Goal: Task Accomplishment & Management: Manage account settings

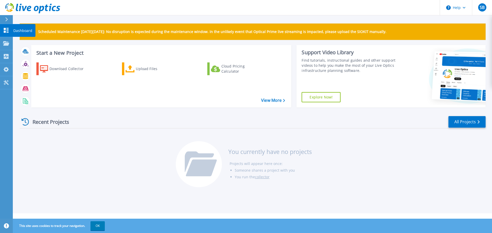
click at [21, 33] on p "Dashboard" at bounding box center [22, 30] width 19 height 13
click at [8, 40] on link "Projects Projects" at bounding box center [6, 43] width 13 height 13
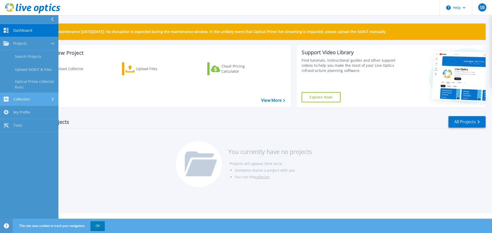
click at [19, 98] on span "Collectors" at bounding box center [21, 99] width 17 height 5
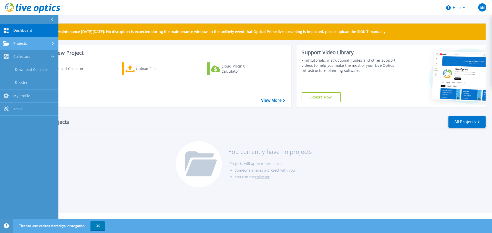
click at [22, 44] on span "Projects" at bounding box center [20, 43] width 14 height 5
click at [38, 29] on link "Dashboard Dashboard" at bounding box center [29, 30] width 58 height 13
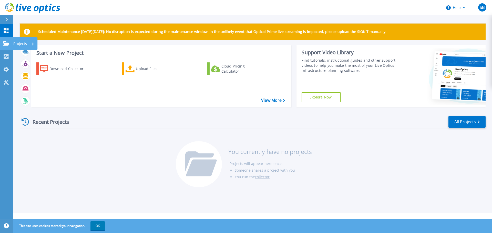
click at [27, 44] on p "Projects" at bounding box center [20, 43] width 14 height 13
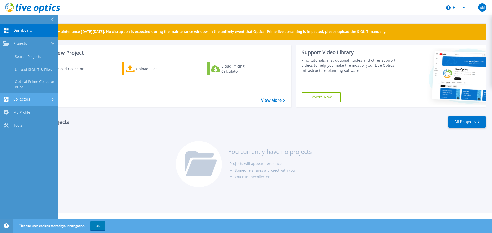
click at [25, 101] on span "Collectors" at bounding box center [21, 99] width 17 height 5
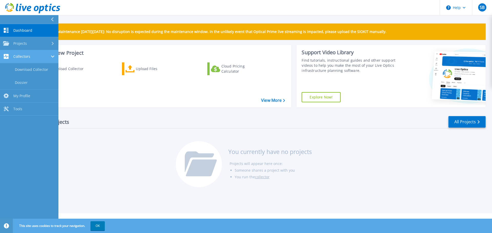
click at [21, 55] on span "Collectors" at bounding box center [21, 56] width 17 height 5
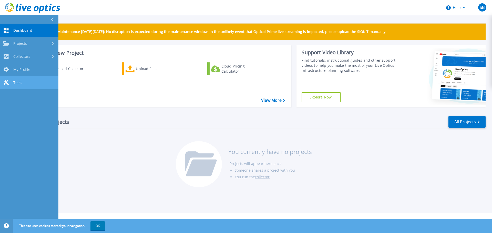
click at [16, 84] on span "Tools" at bounding box center [17, 82] width 9 height 5
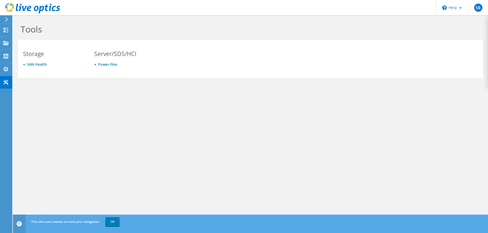
click at [4, 16] on div at bounding box center [30, 8] width 60 height 17
click at [5, 18] on icon at bounding box center [7, 19] width 4 height 5
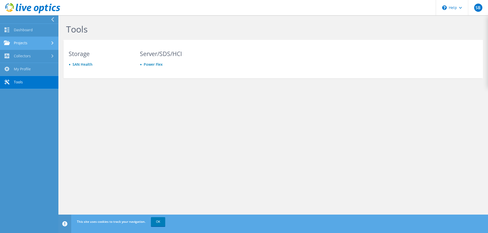
click at [30, 43] on link "Projects" at bounding box center [29, 43] width 58 height 13
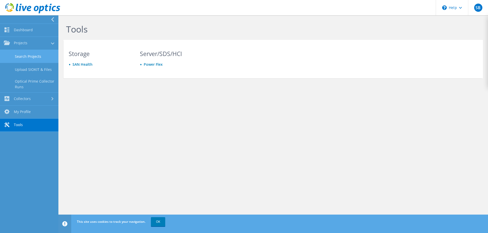
click at [28, 58] on link "Search Projects" at bounding box center [29, 56] width 58 height 13
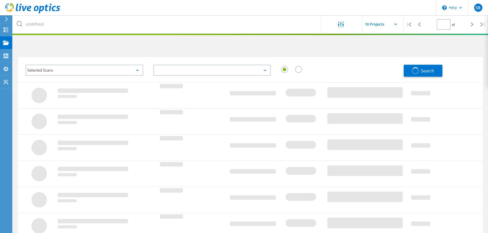
type input "1"
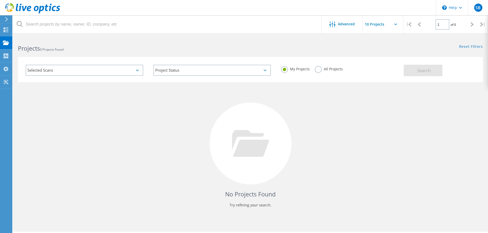
click at [5, 21] on icon at bounding box center [7, 19] width 4 height 5
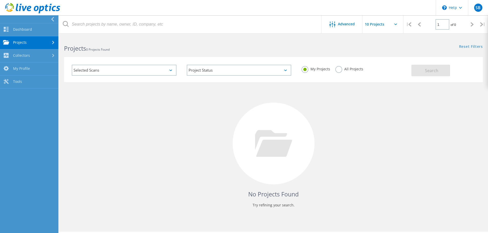
click at [25, 43] on link "Projects" at bounding box center [29, 42] width 58 height 13
click at [27, 55] on link "Search Projects" at bounding box center [29, 55] width 58 height 13
click at [30, 55] on link "Search Projects" at bounding box center [29, 55] width 58 height 13
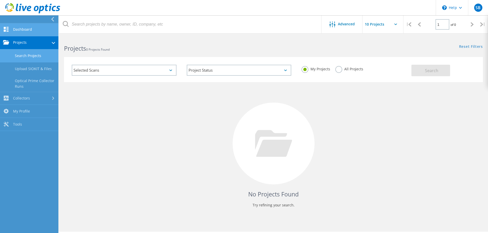
click at [19, 25] on link "Dashboard" at bounding box center [29, 29] width 58 height 13
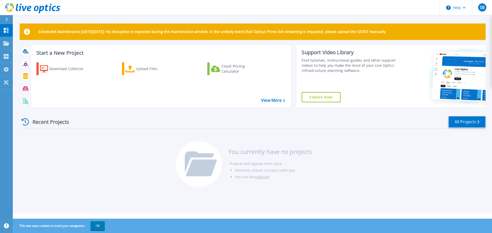
click at [460, 122] on link "All Projects" at bounding box center [466, 122] width 37 height 12
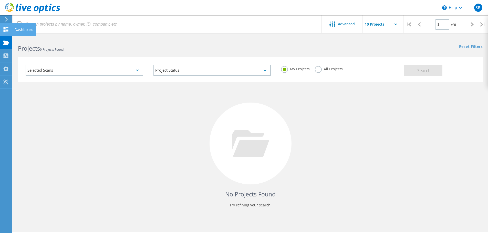
click at [6, 30] on icon at bounding box center [6, 29] width 6 height 5
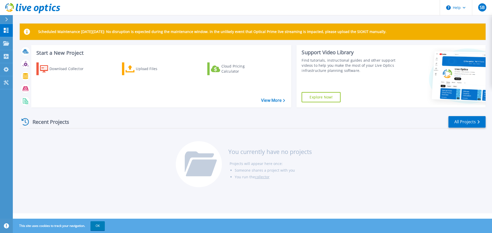
click at [8, 21] on div at bounding box center [9, 19] width 8 height 9
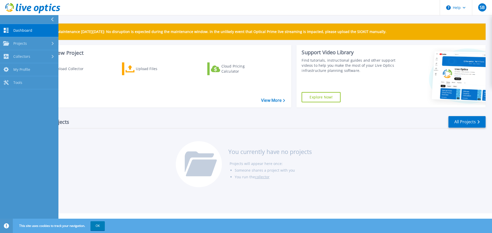
click at [36, 30] on link "Dashboard Dashboard" at bounding box center [29, 30] width 58 height 13
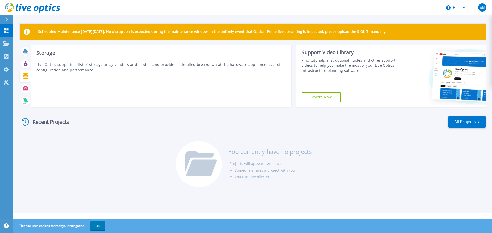
click at [24, 75] on icon at bounding box center [26, 76] width 6 height 6
click at [26, 99] on icon at bounding box center [26, 101] width 6 height 6
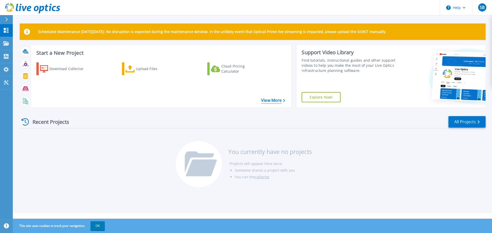
click at [280, 101] on link "View More" at bounding box center [273, 100] width 24 height 5
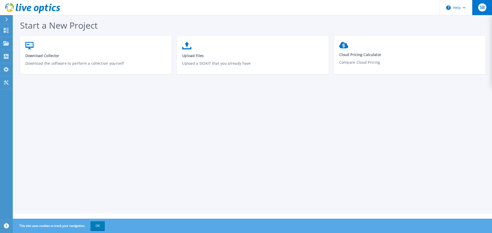
click at [483, 8] on span "SB" at bounding box center [482, 7] width 5 height 4
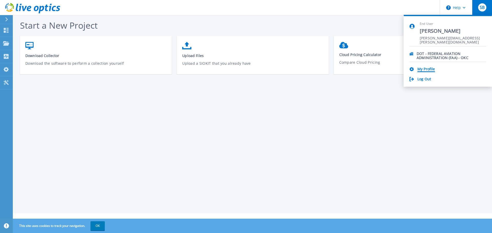
click at [427, 67] on link "My Profile" at bounding box center [425, 69] width 17 height 5
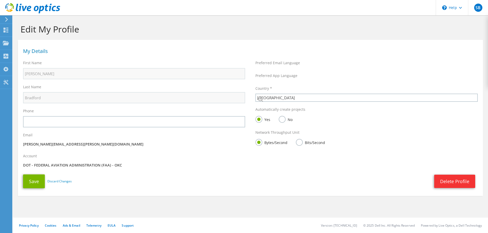
select select "224"
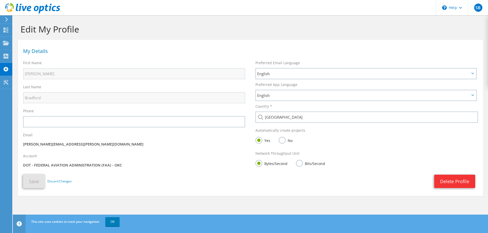
click at [5, 18] on icon at bounding box center [7, 19] width 4 height 5
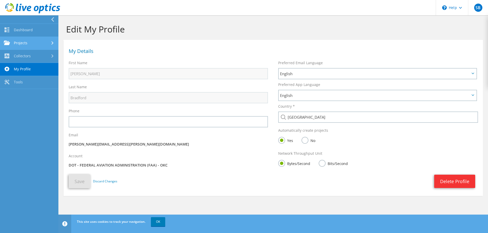
click at [21, 39] on link "Projects" at bounding box center [29, 43] width 58 height 13
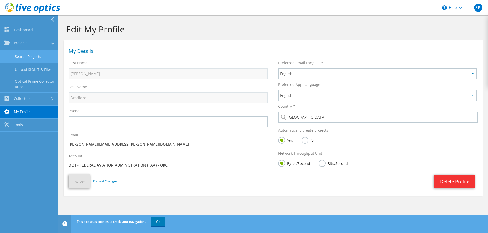
click at [31, 58] on link "Search Projects" at bounding box center [29, 56] width 58 height 13
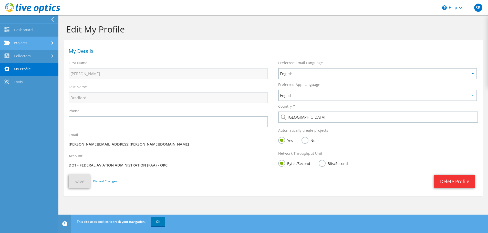
click at [29, 44] on link "Projects" at bounding box center [29, 43] width 58 height 13
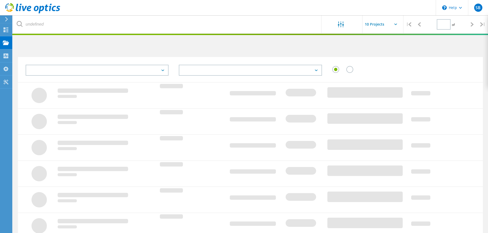
type input "1"
